Goal: Transaction & Acquisition: Purchase product/service

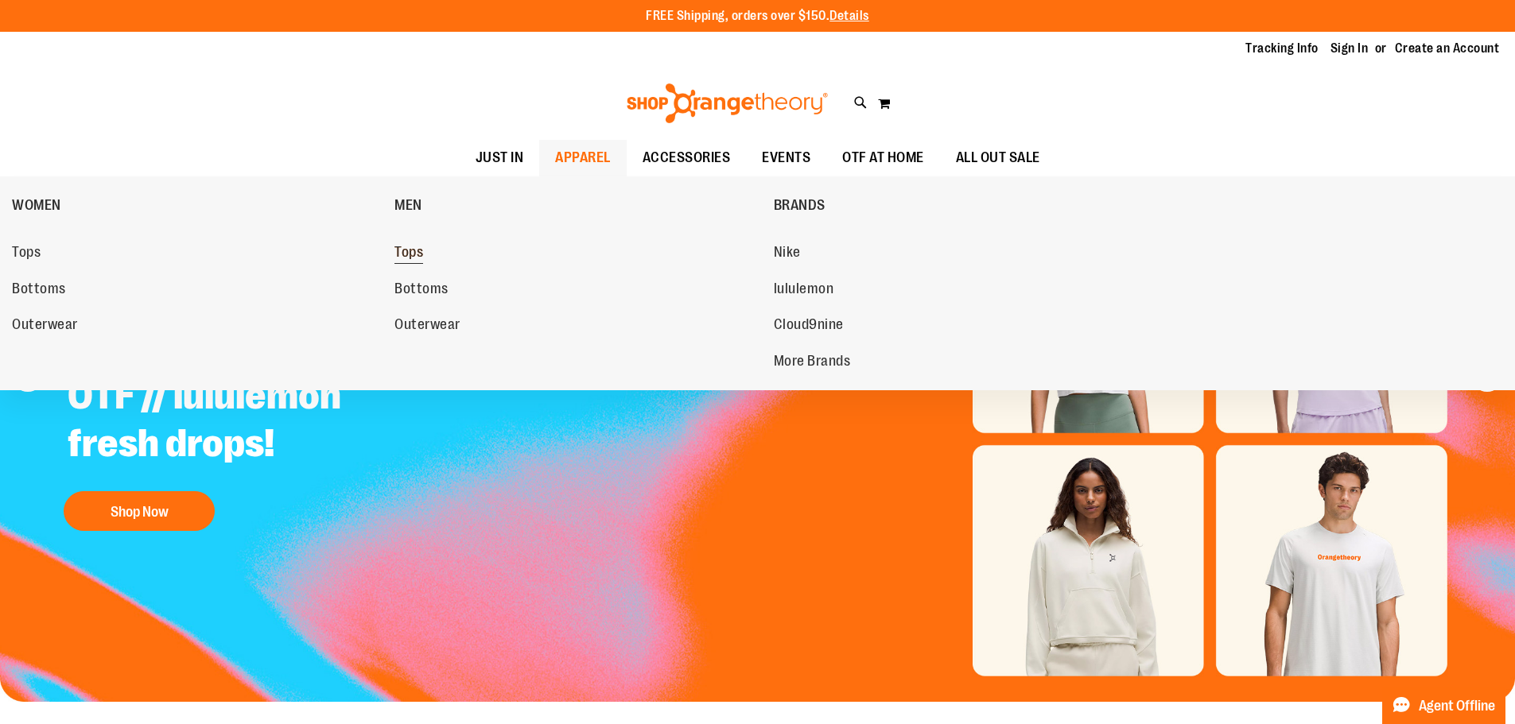
type input "**********"
click at [411, 256] on span "Tops" at bounding box center [408, 254] width 29 height 20
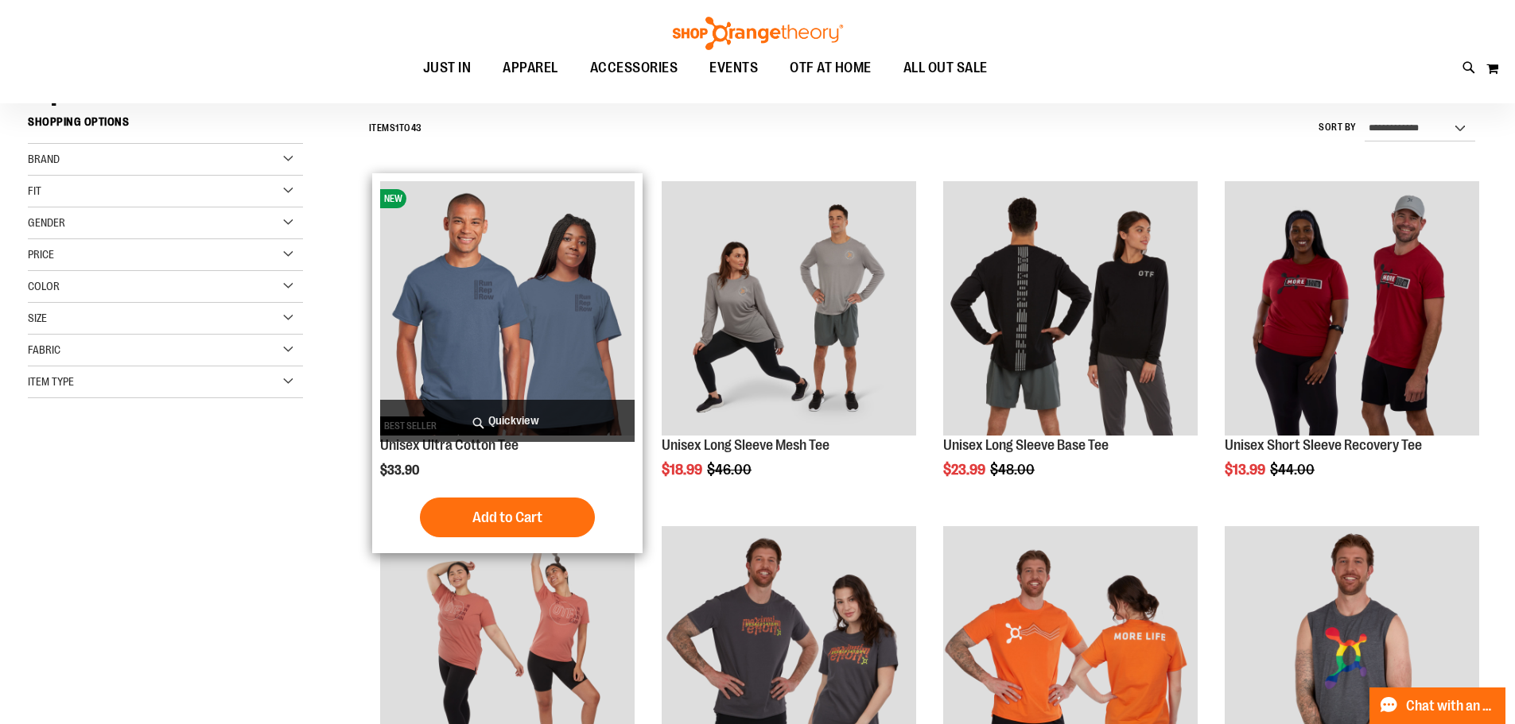
scroll to position [158, 0]
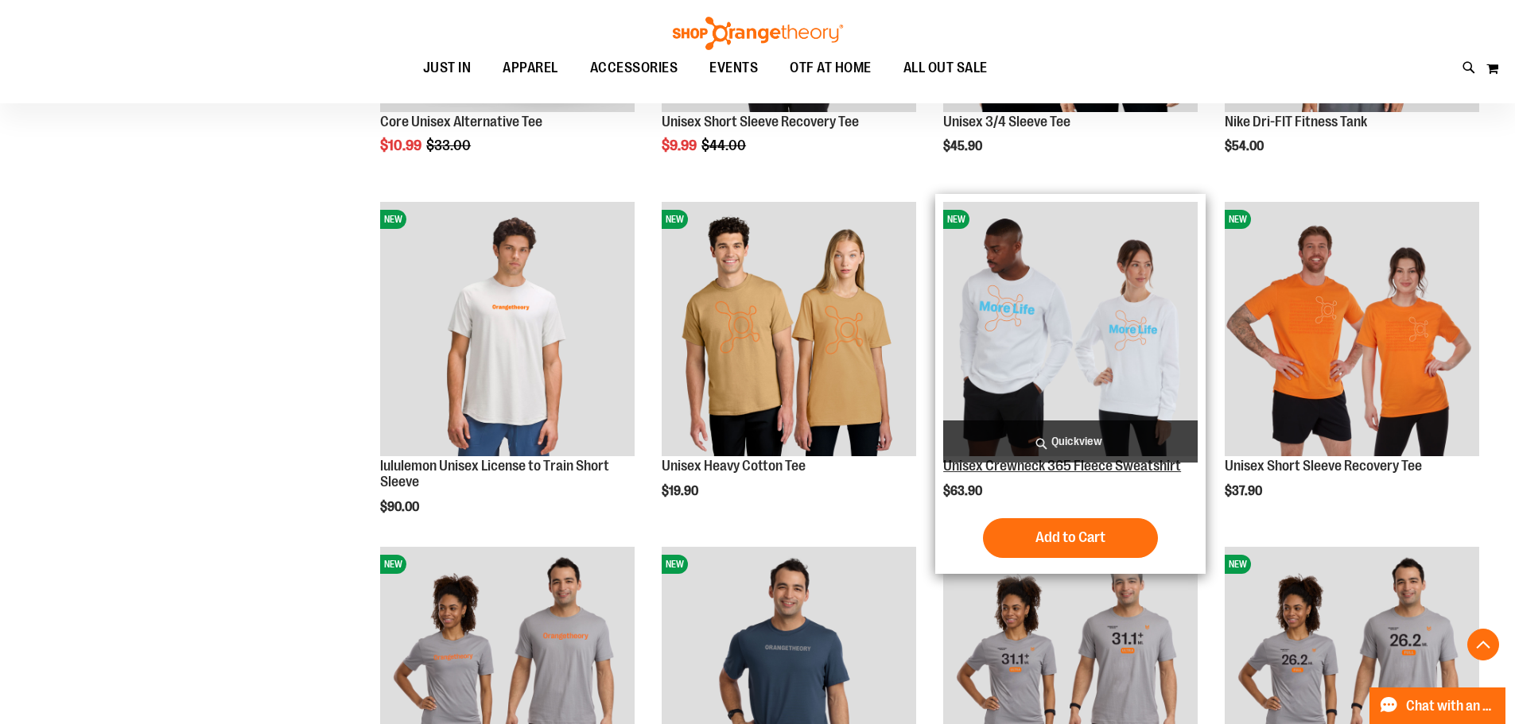
scroll to position [1193, 0]
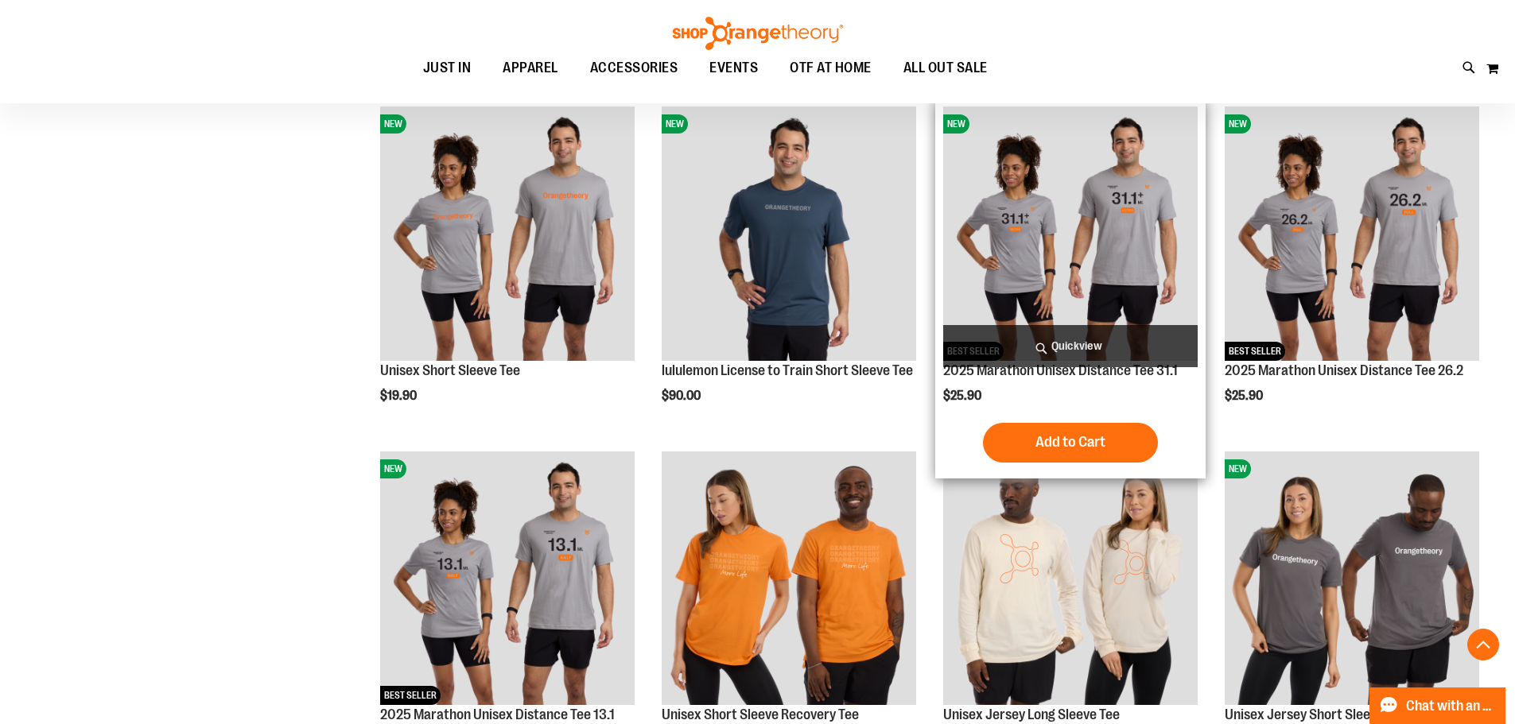
scroll to position [1590, 0]
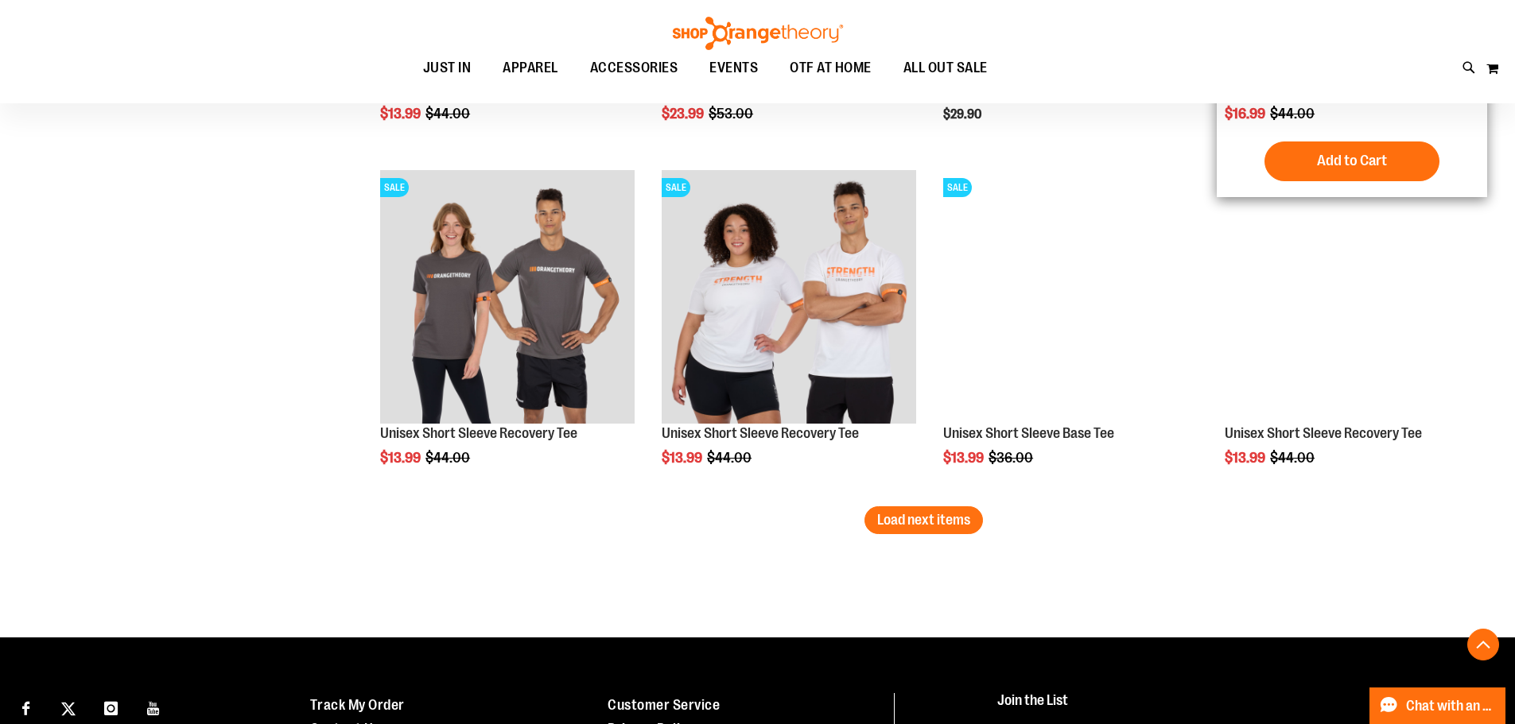
scroll to position [2942, 0]
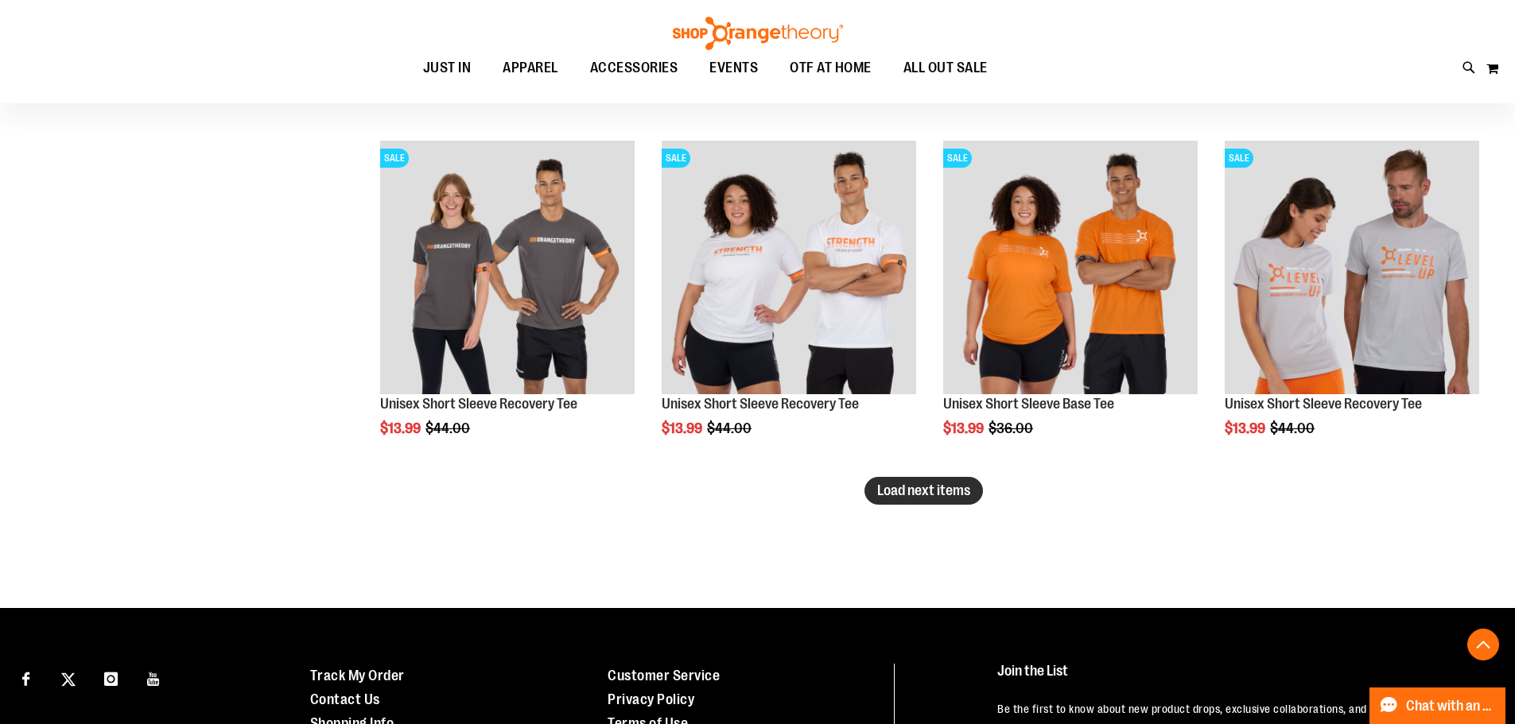
type input "**********"
click at [943, 498] on span "Load next items" at bounding box center [923, 491] width 93 height 16
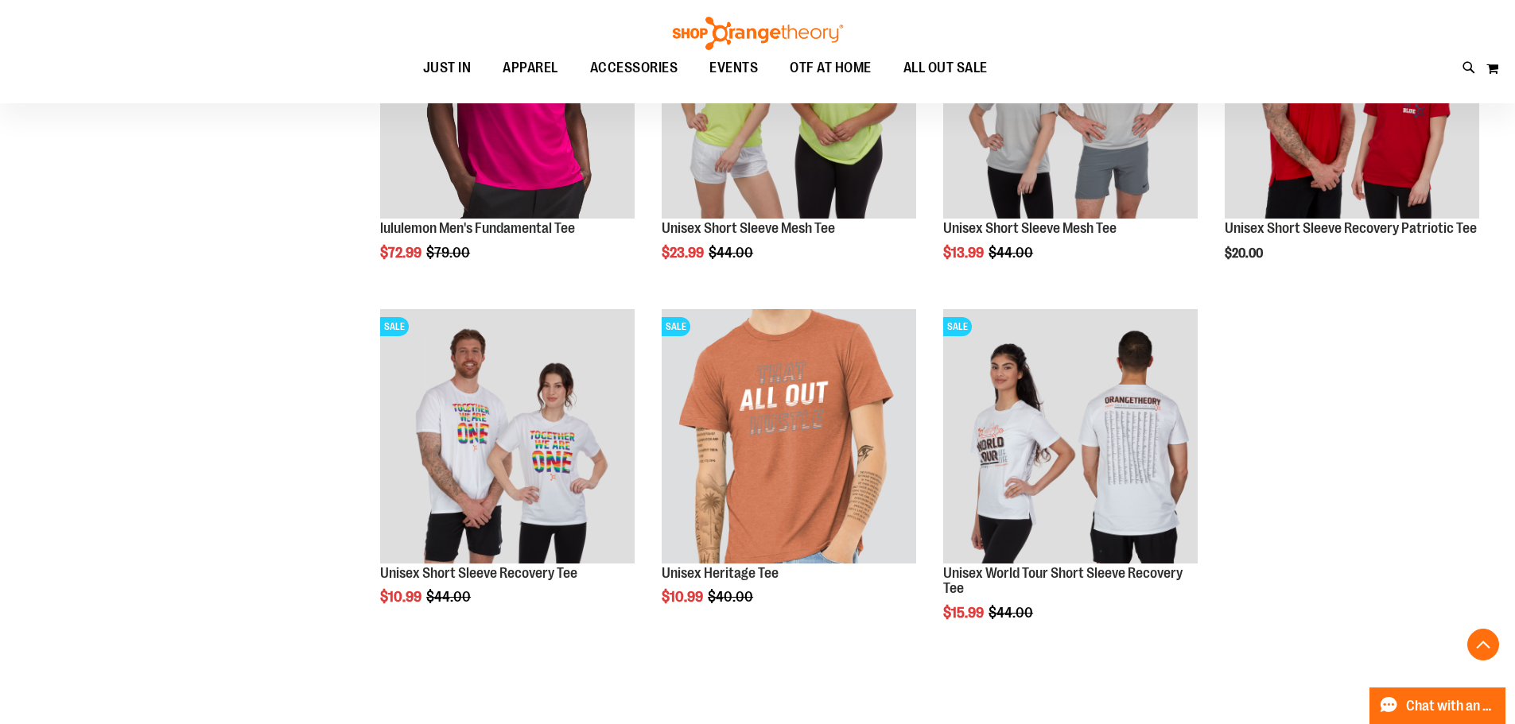
scroll to position [3498, 0]
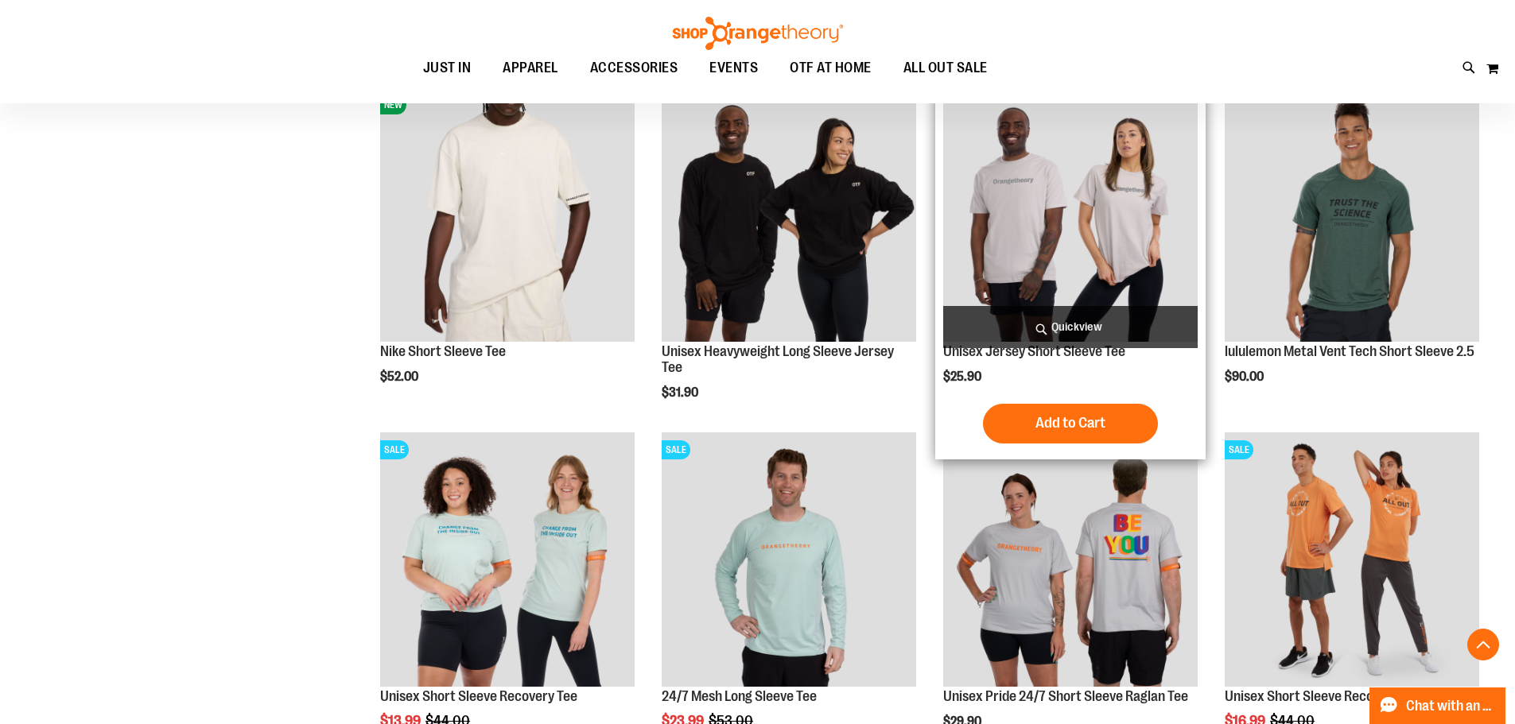
scroll to position [2147, 0]
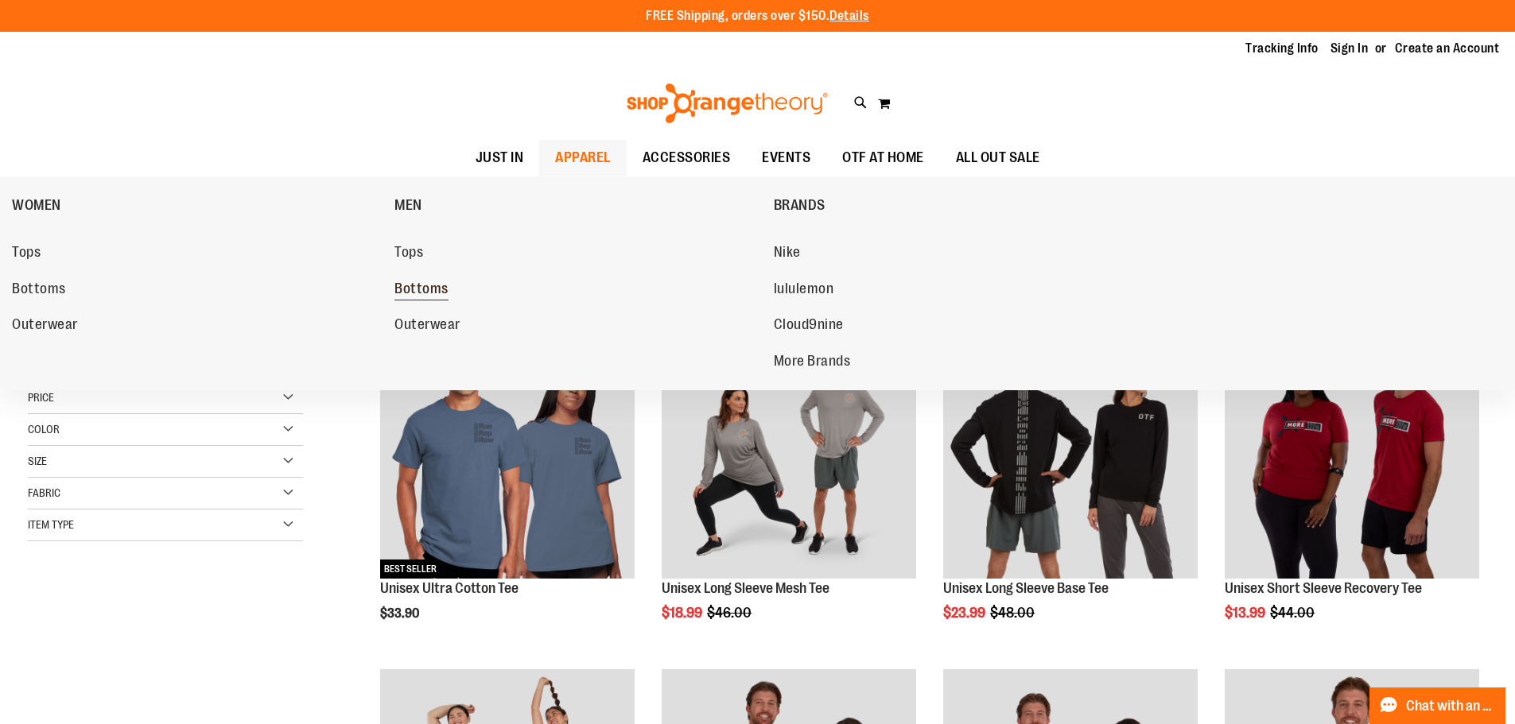
click at [428, 293] on span "Bottoms" at bounding box center [421, 291] width 54 height 20
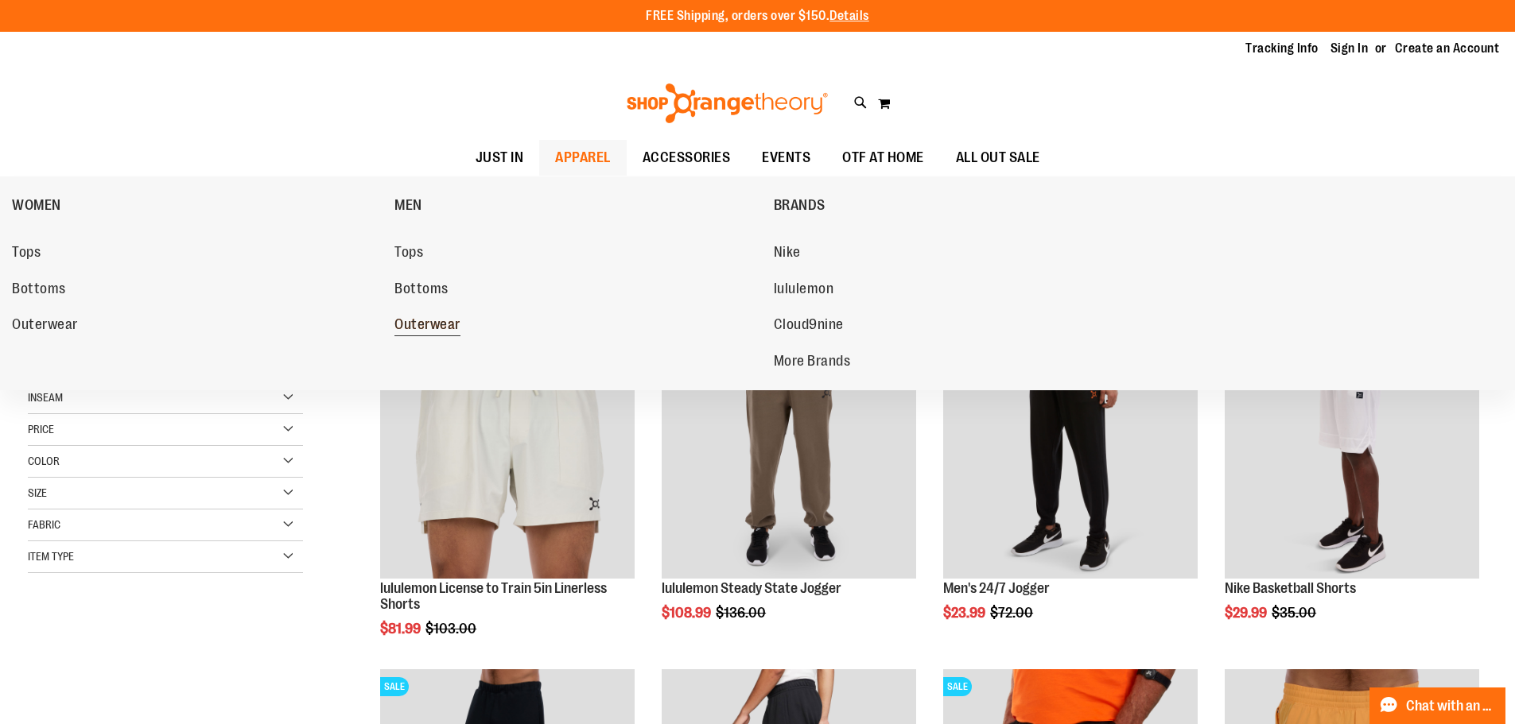
type input "**********"
click at [417, 324] on span "Outerwear" at bounding box center [427, 326] width 66 height 20
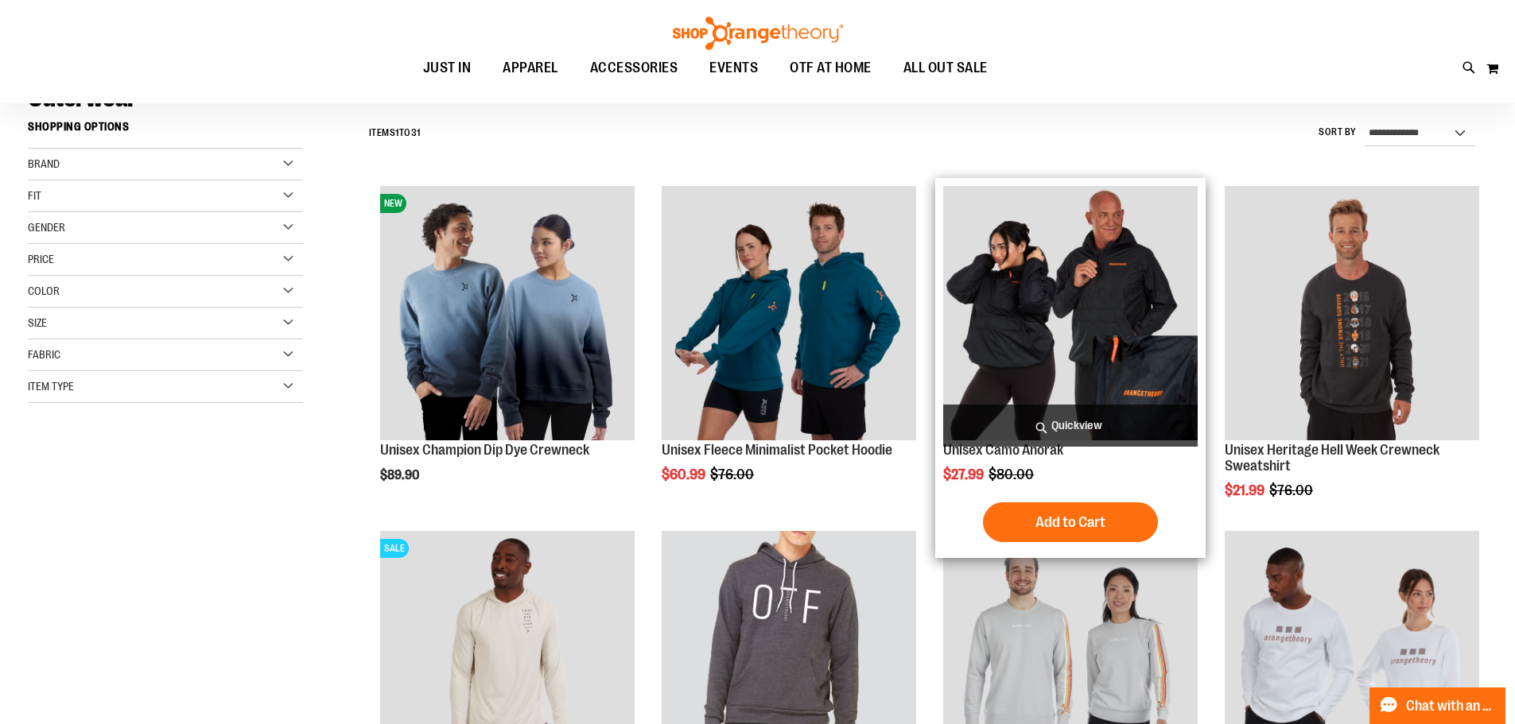
scroll to position [476, 0]
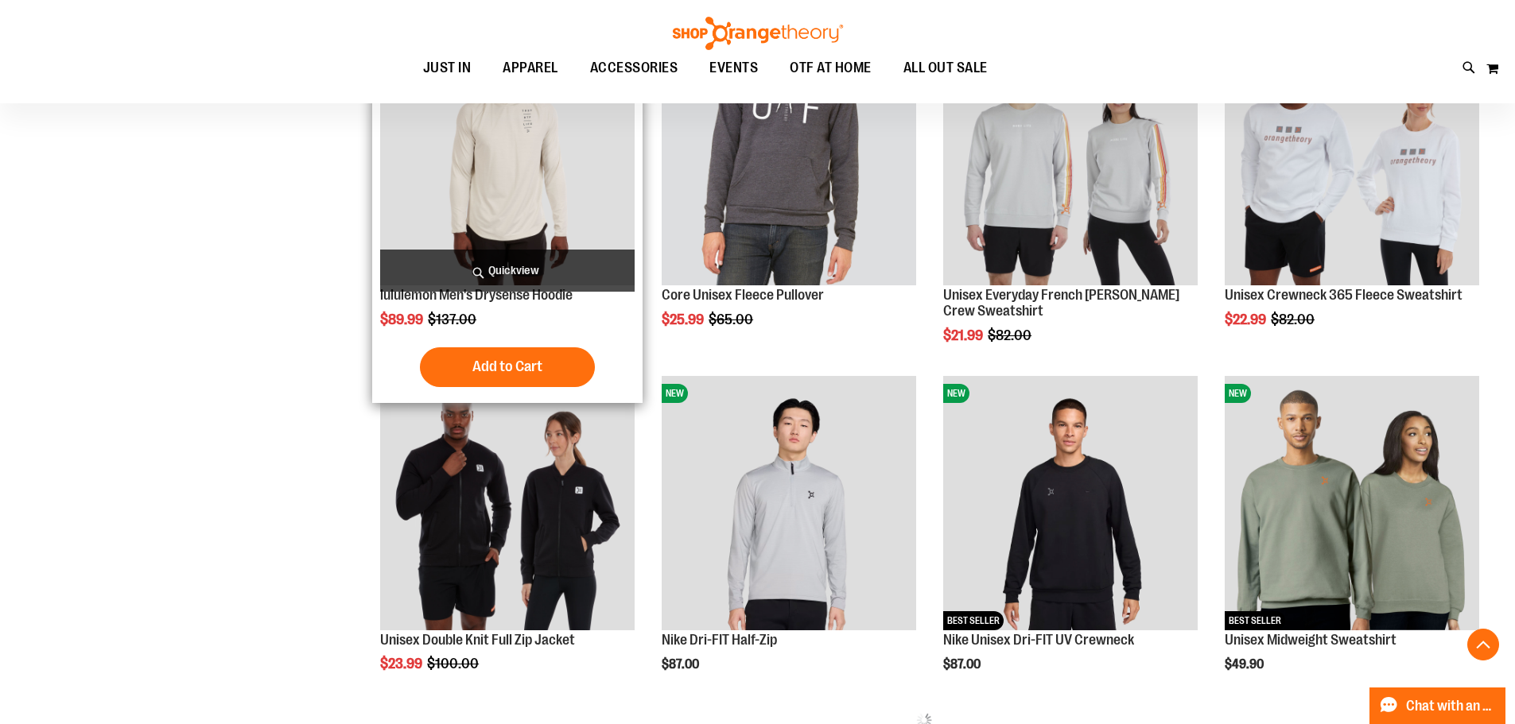
scroll to position [556, 0]
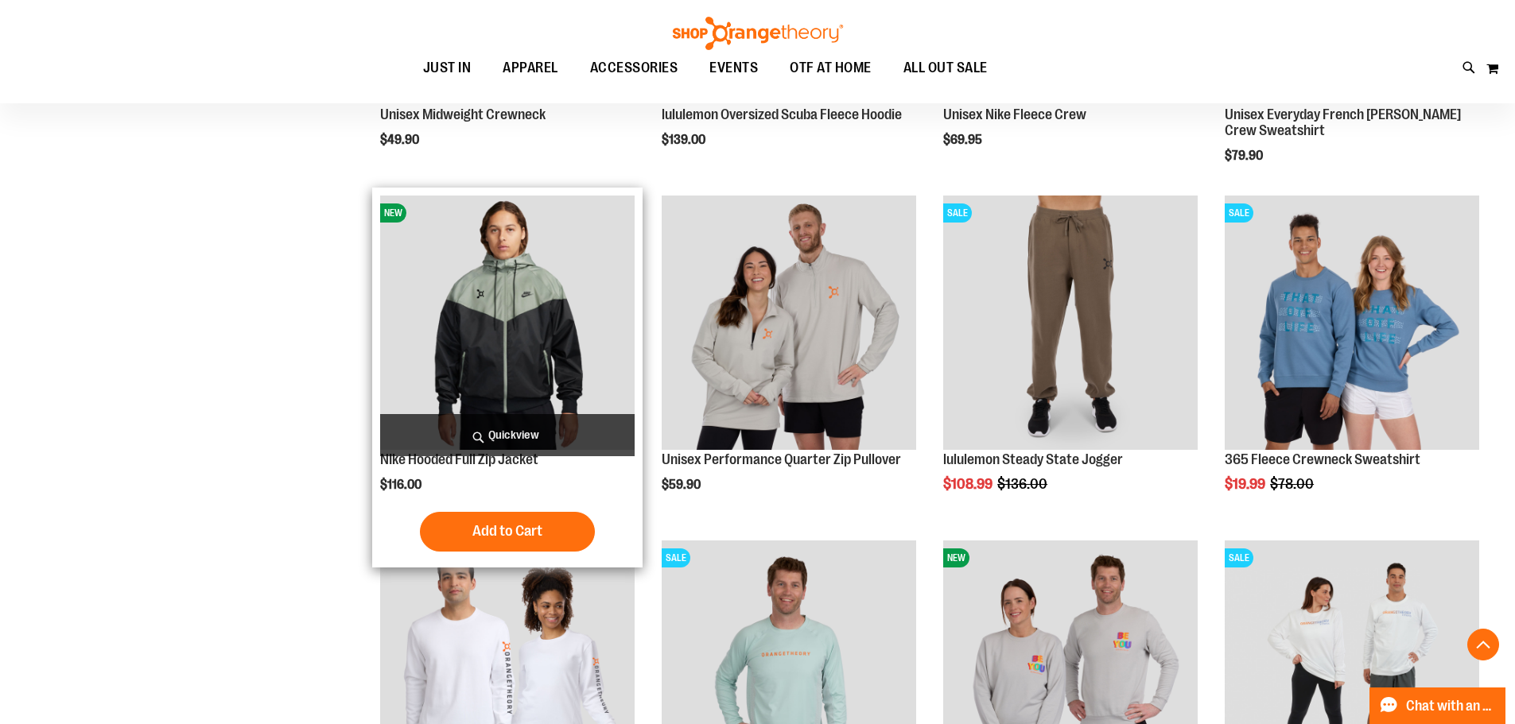
scroll to position [1510, 0]
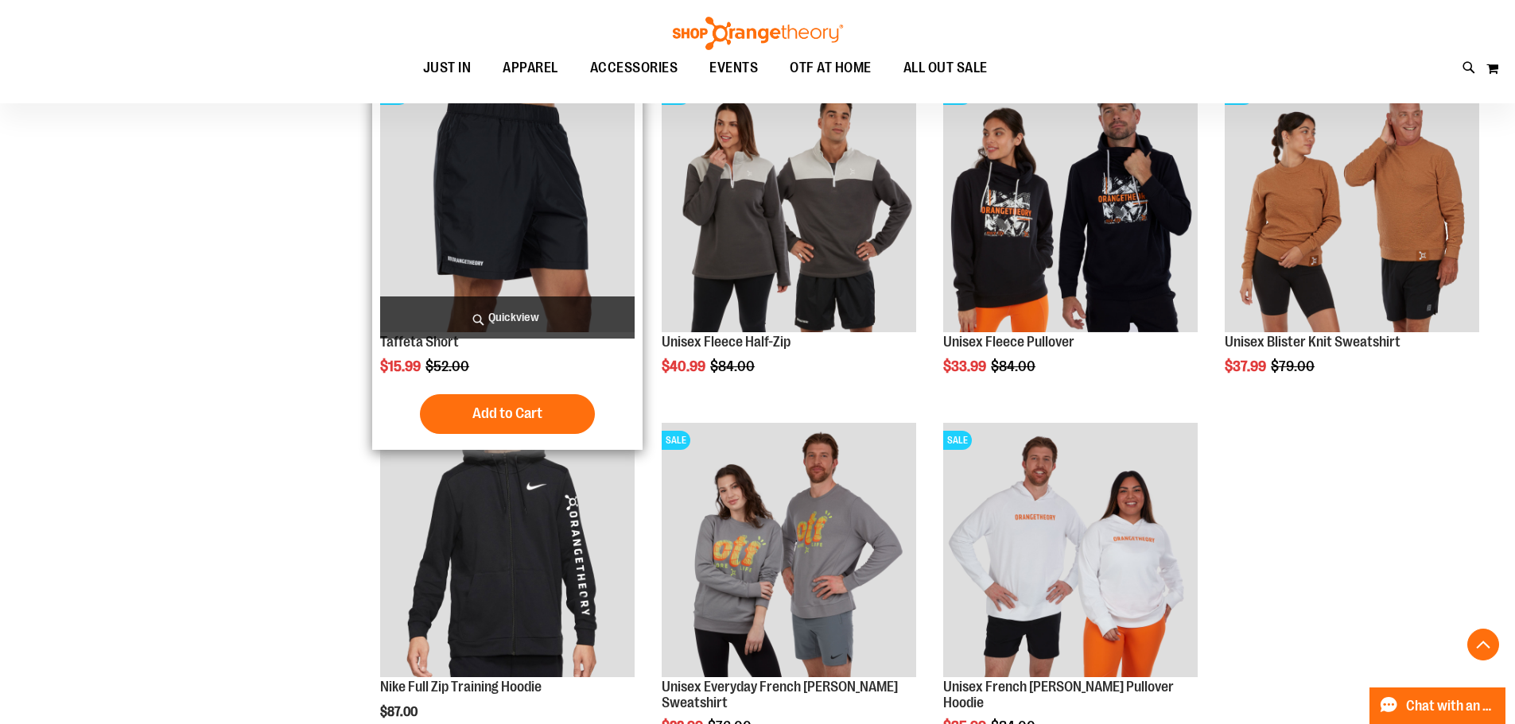
scroll to position [2225, 0]
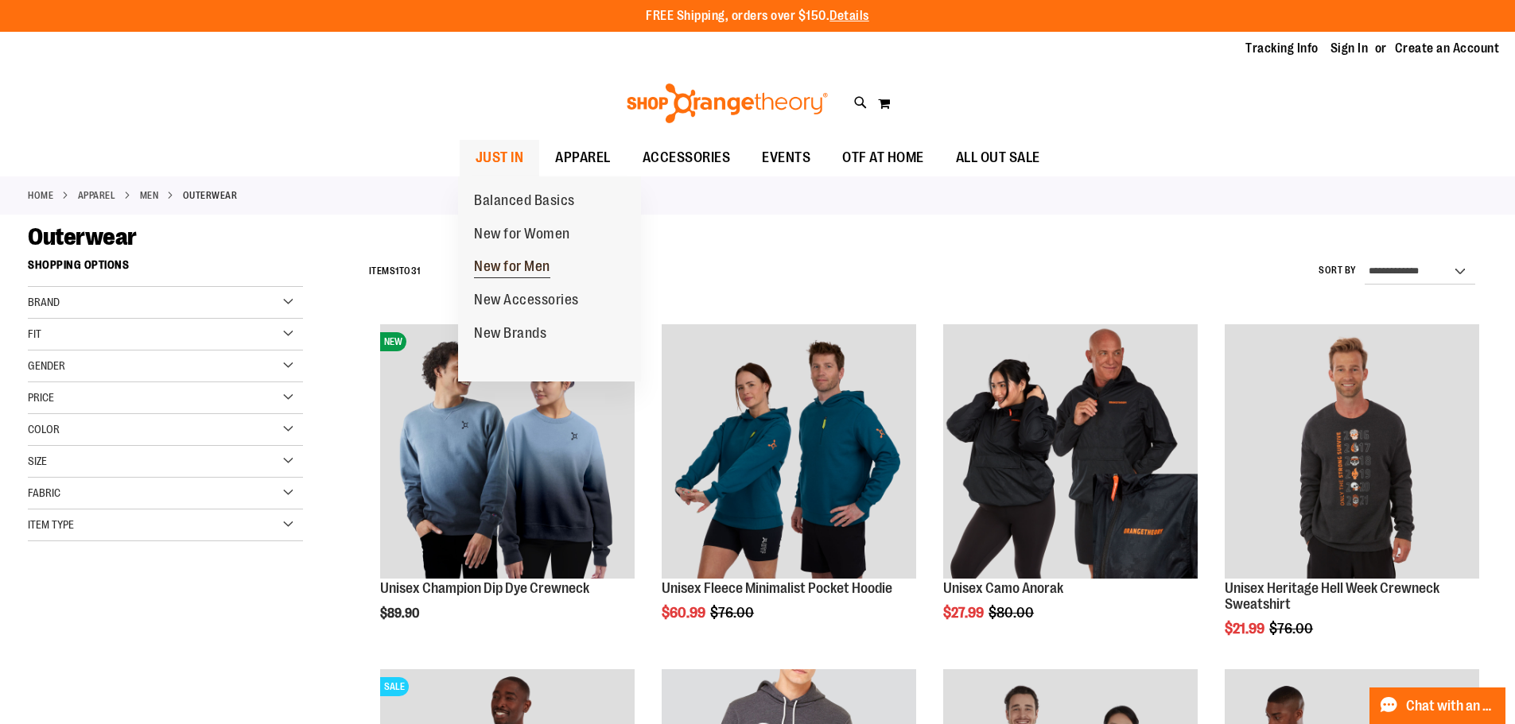
type input "**********"
click at [513, 266] on span "New for Men" at bounding box center [512, 268] width 76 height 20
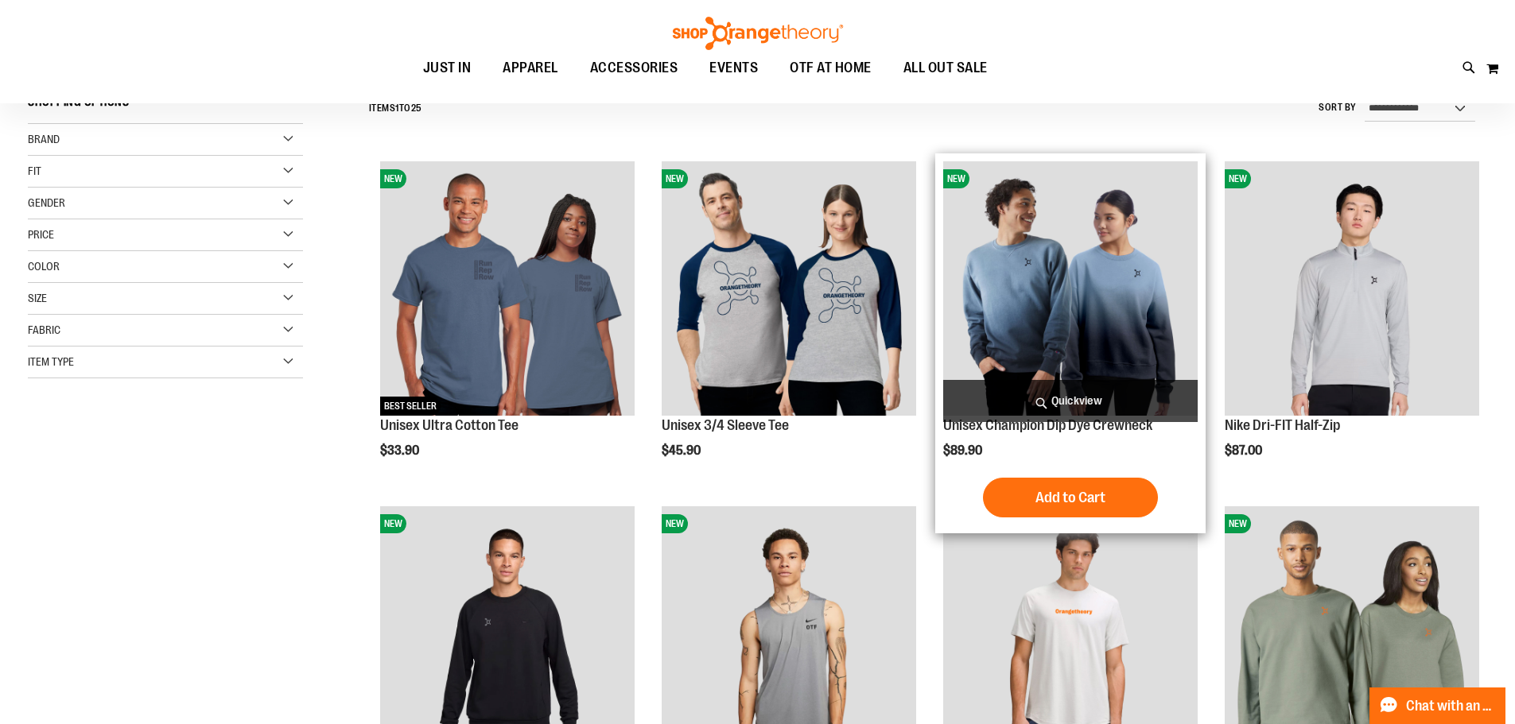
scroll to position [158, 0]
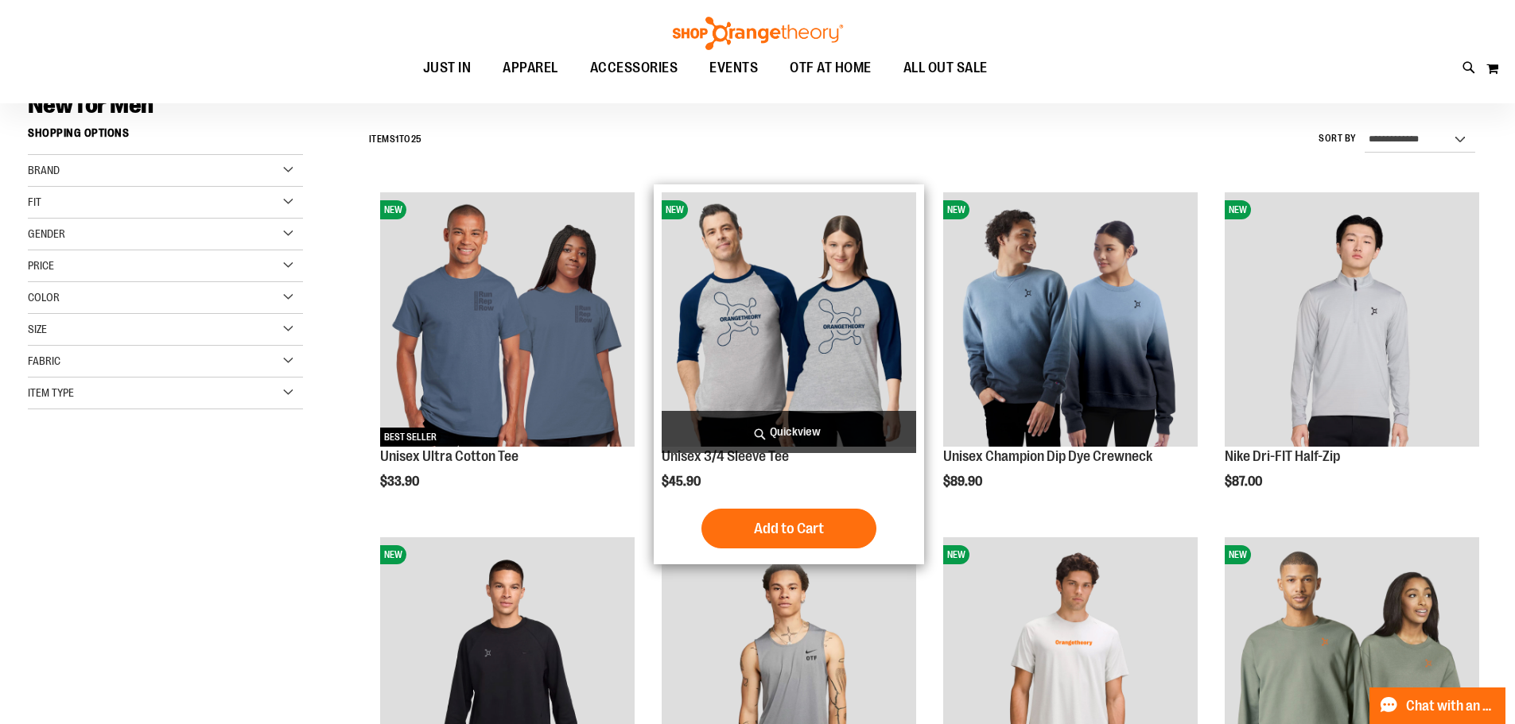
scroll to position [103, 0]
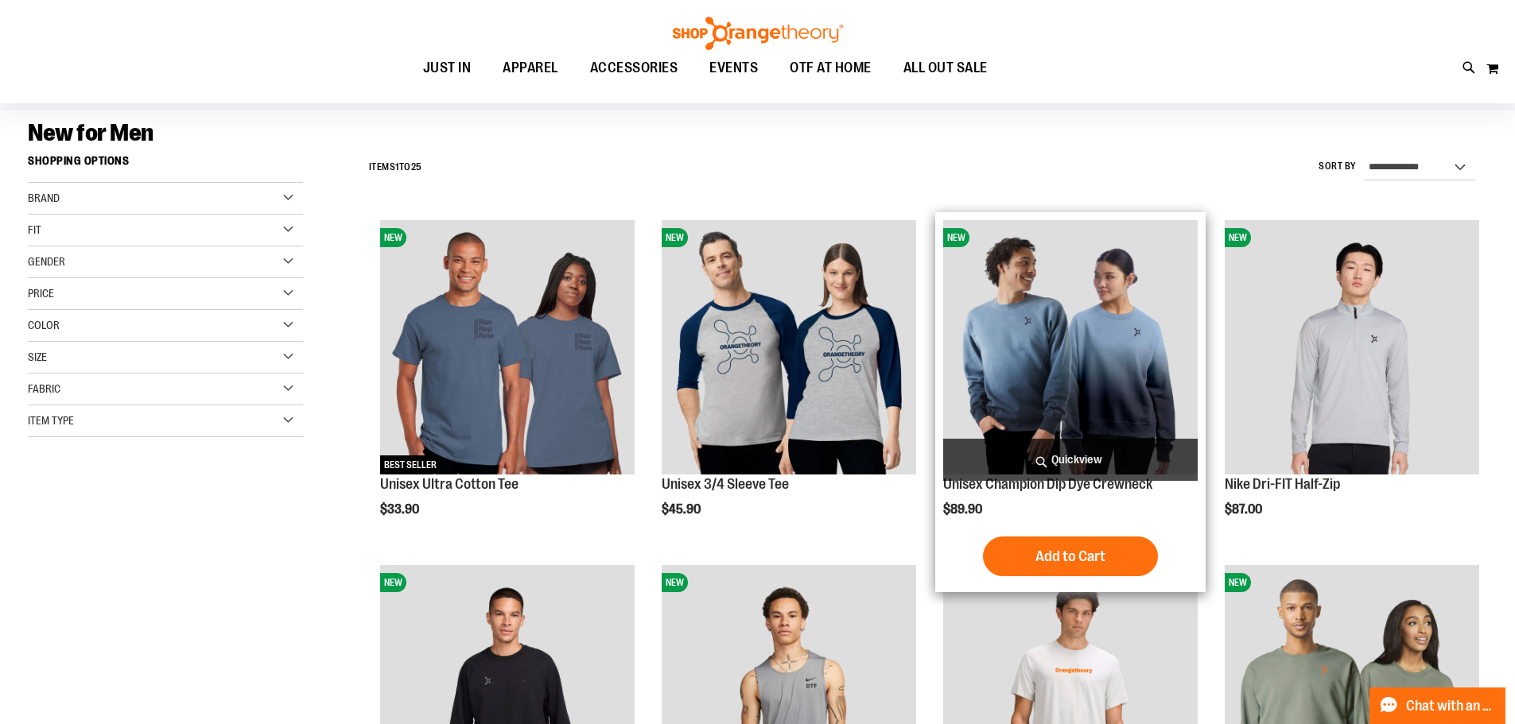
type input "**********"
click at [1076, 358] on img "product" at bounding box center [1070, 347] width 254 height 254
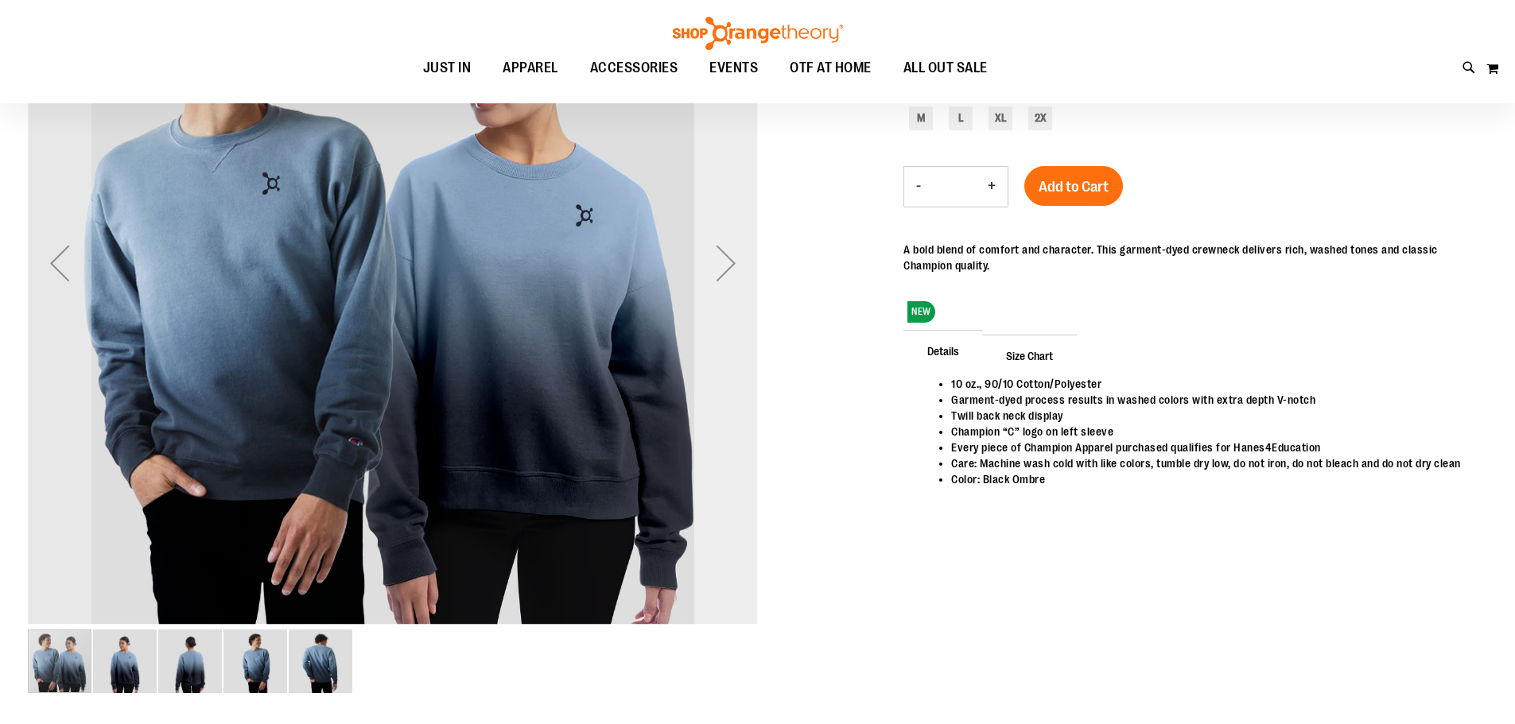
scroll to position [157, 0]
type input "**********"
click at [738, 272] on div "Next" at bounding box center [726, 263] width 64 height 64
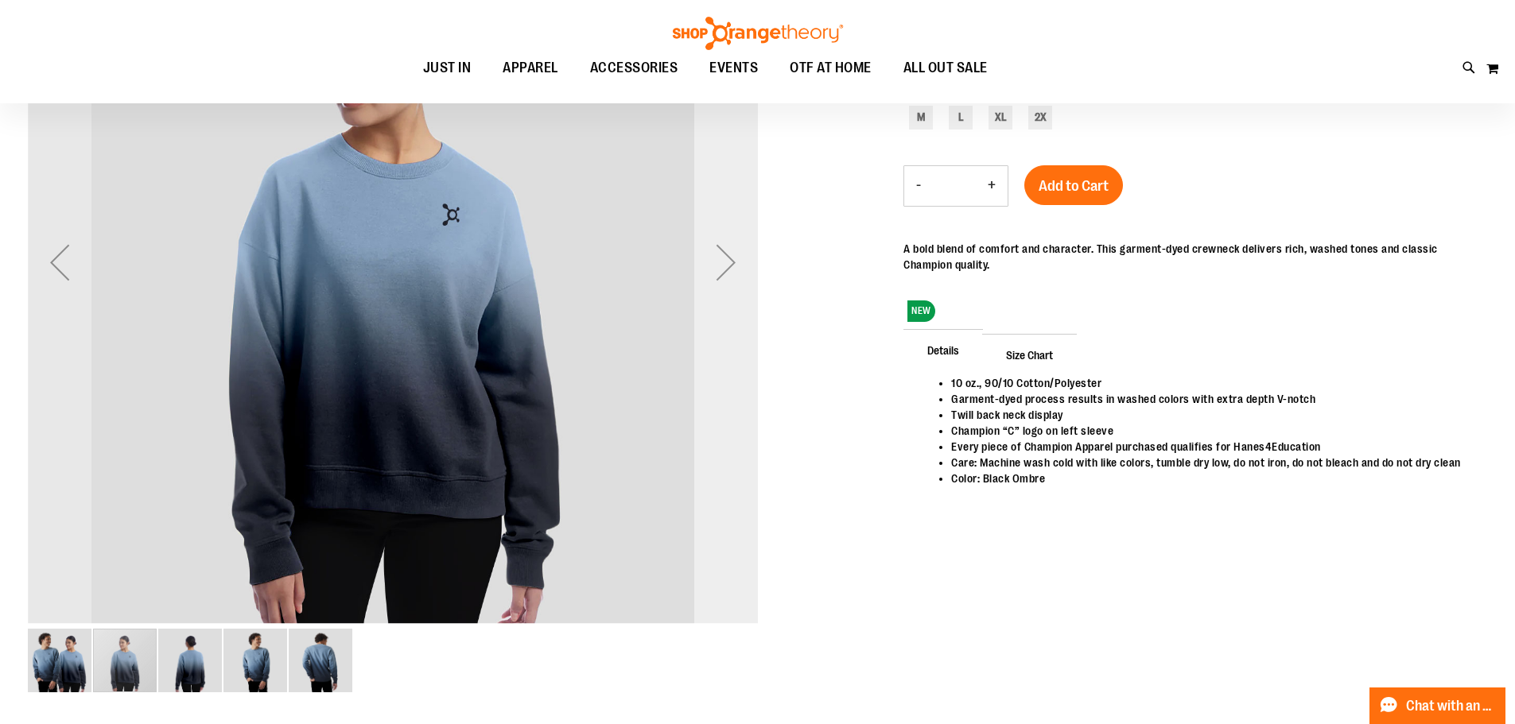
click at [736, 270] on div "Next" at bounding box center [726, 263] width 64 height 64
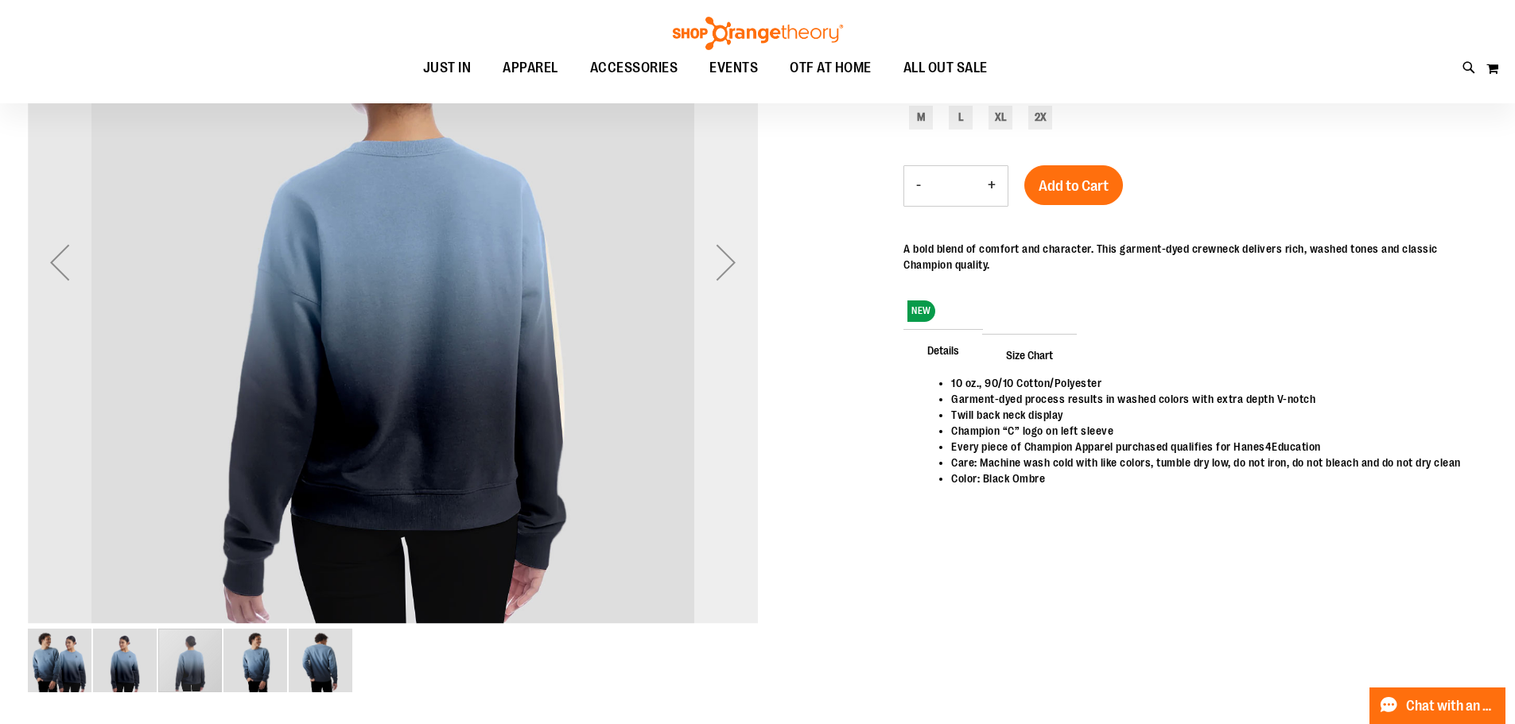
click at [731, 270] on div "Next" at bounding box center [726, 263] width 64 height 64
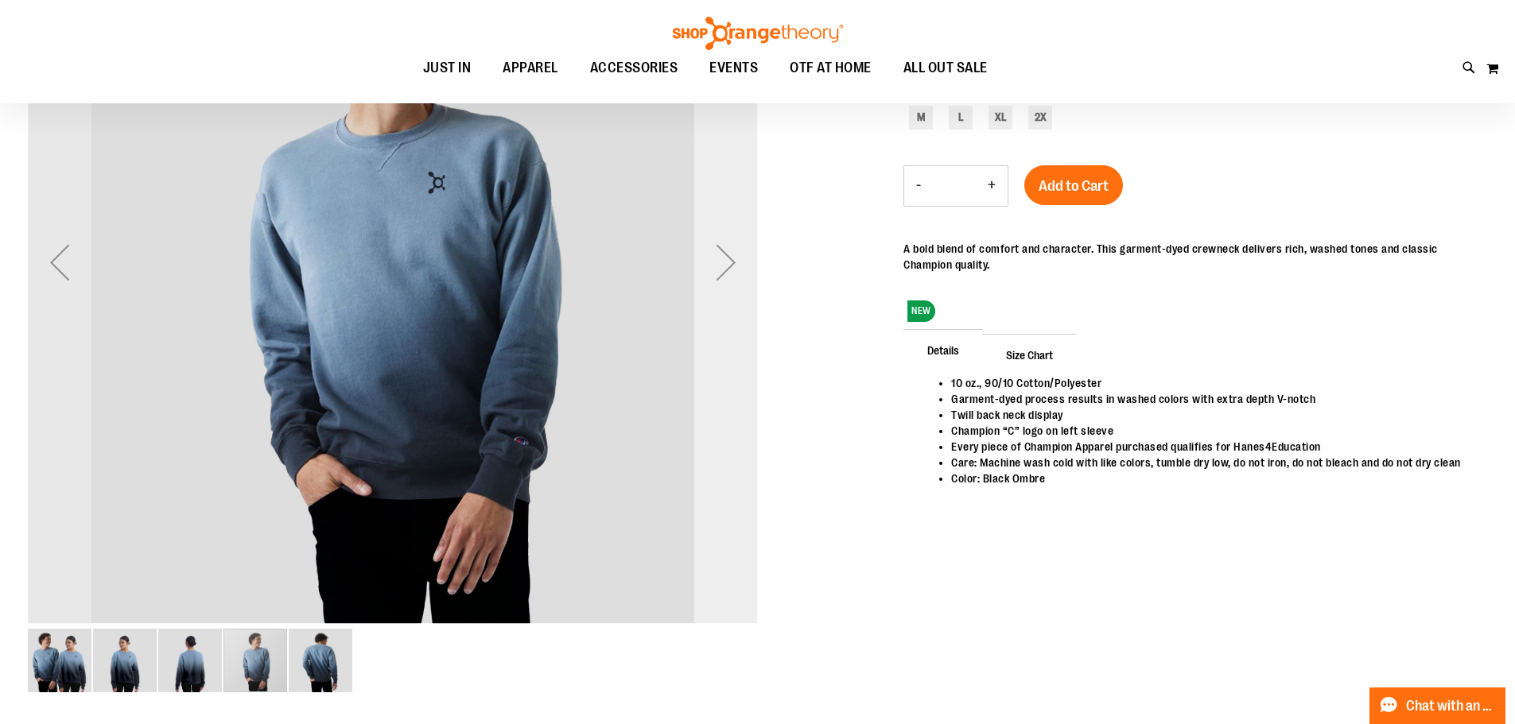
click at [742, 277] on div "Next" at bounding box center [726, 263] width 64 height 64
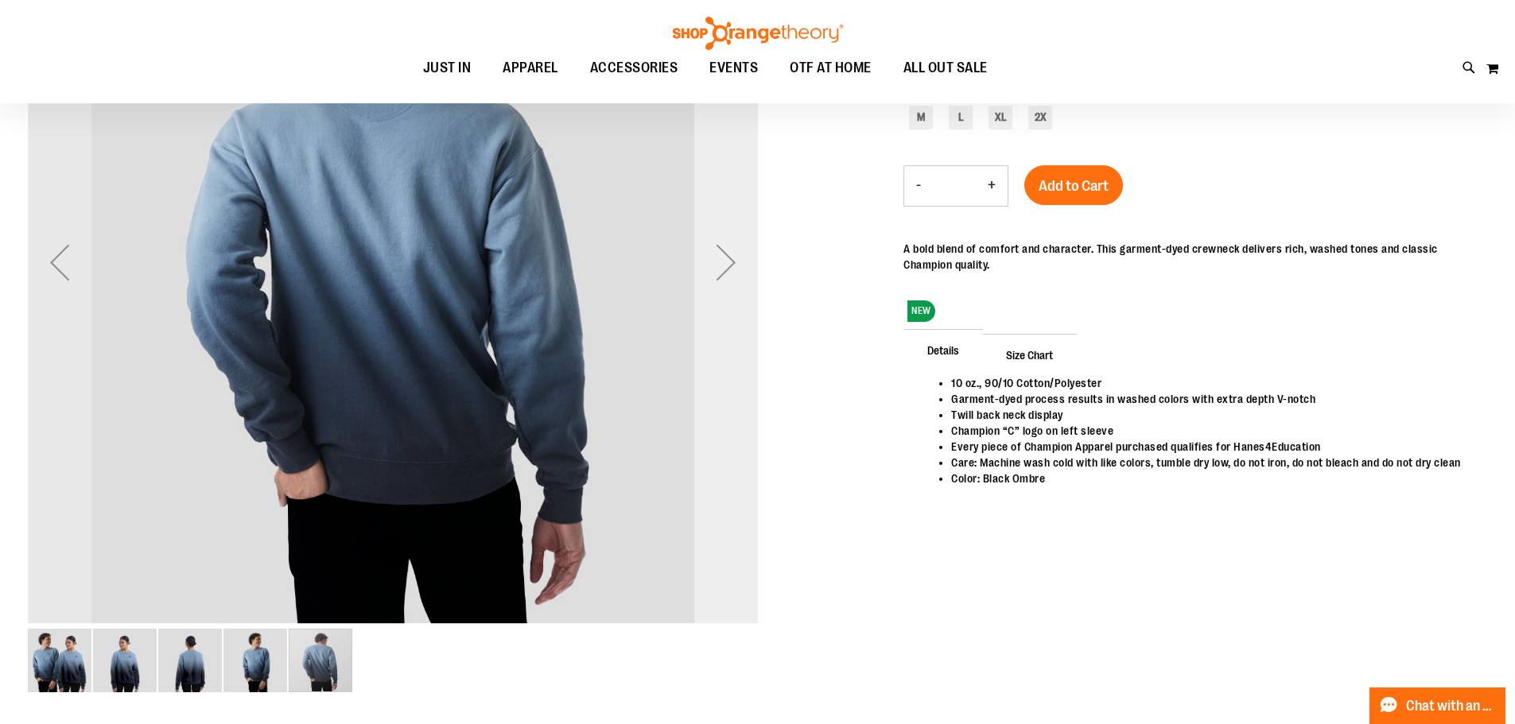
click at [732, 280] on div "Next" at bounding box center [726, 263] width 64 height 64
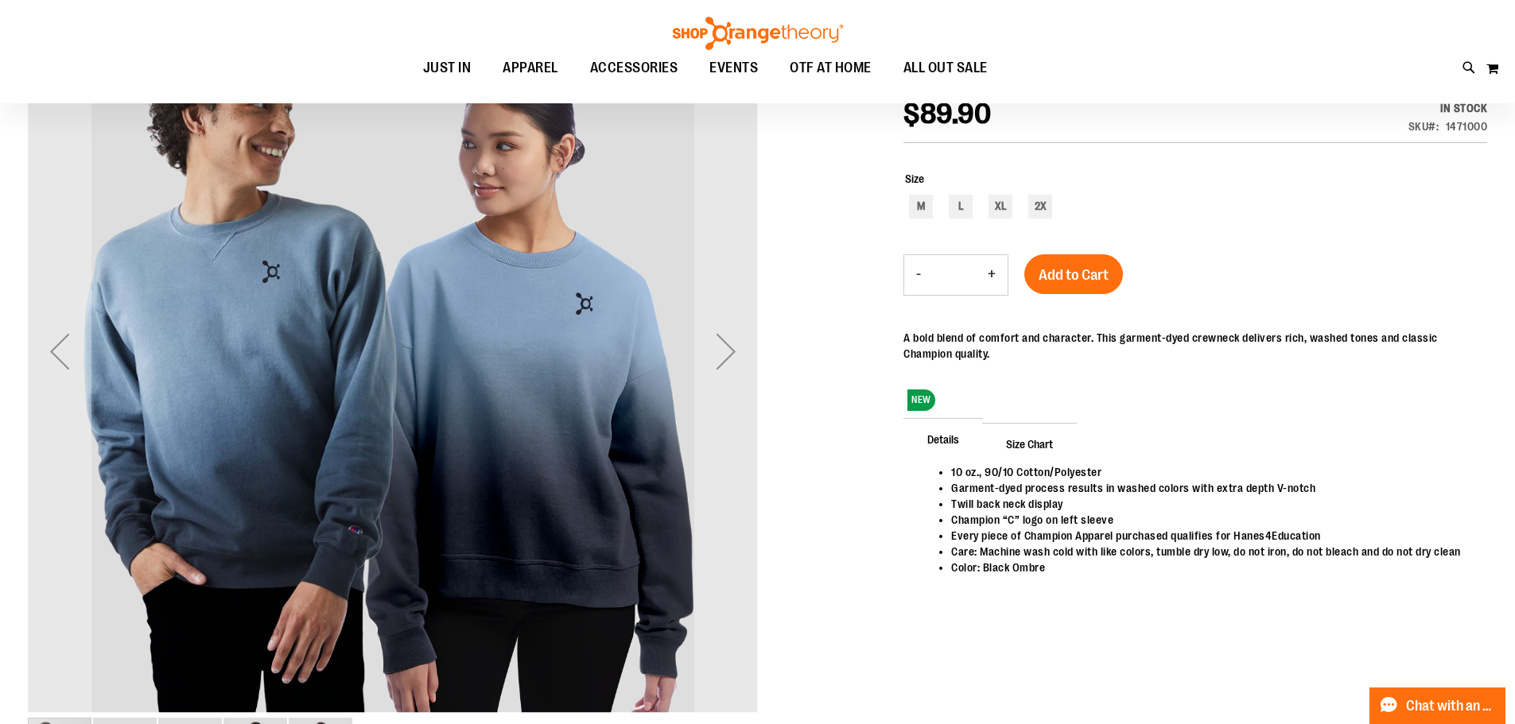
scroll to position [0, 0]
